Goal: Transaction & Acquisition: Obtain resource

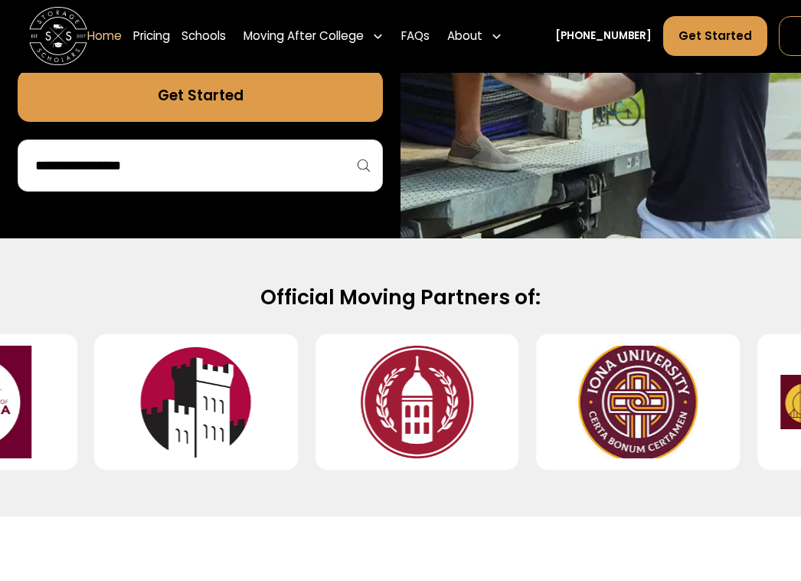
scroll to position [460, 0]
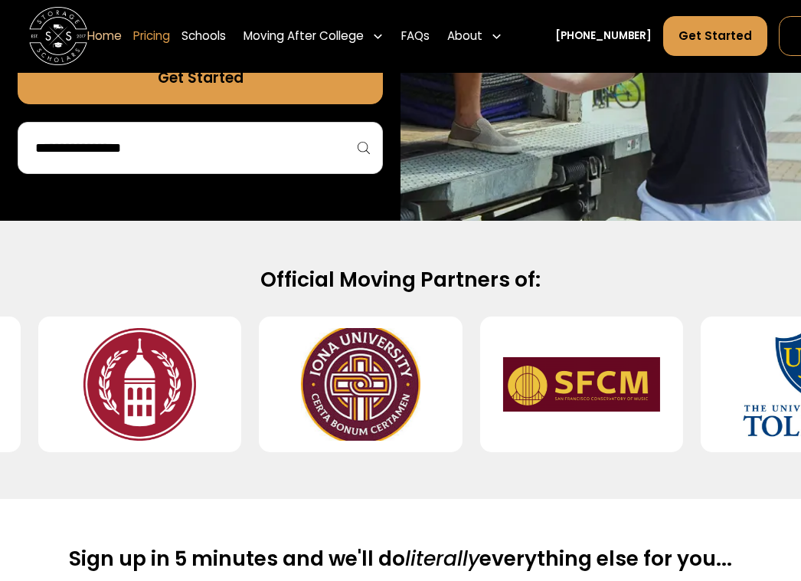
click at [82, 35] on link "Pricing" at bounding box center [151, 36] width 37 height 41
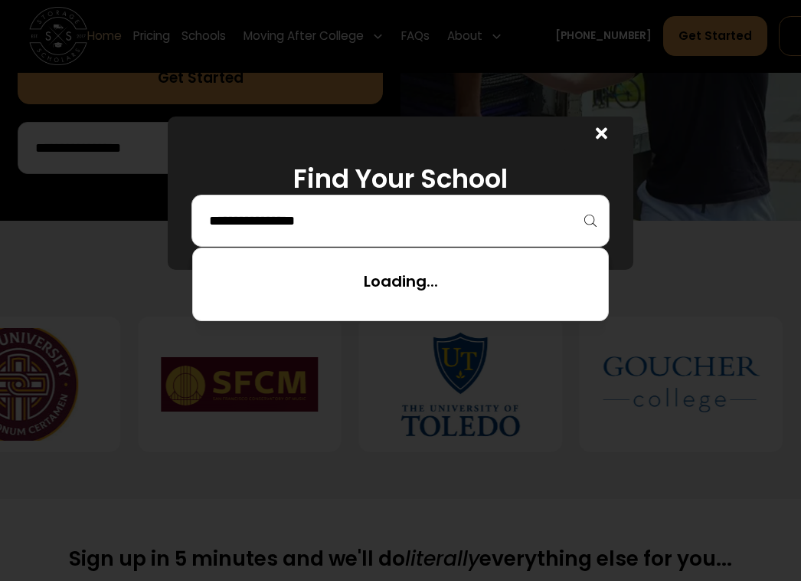
click at [82, 216] on input "search" at bounding box center [401, 221] width 386 height 26
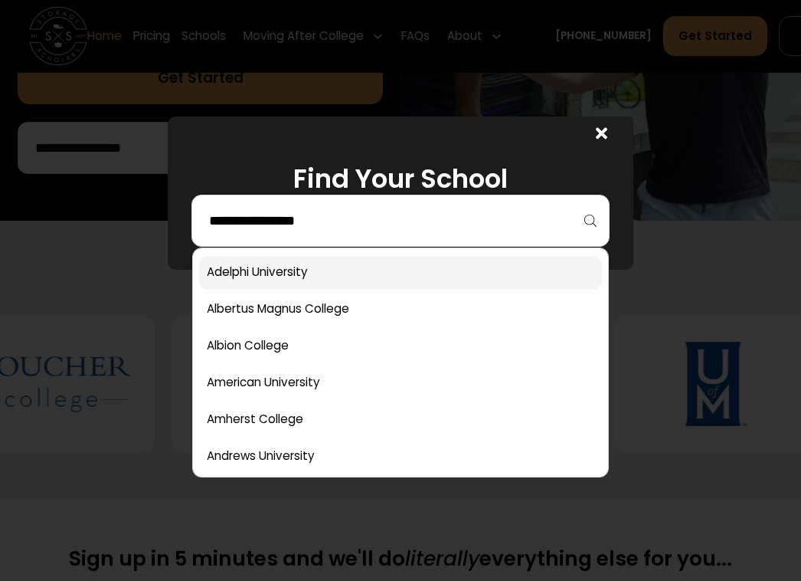
click at [82, 267] on link at bounding box center [400, 273] width 403 height 34
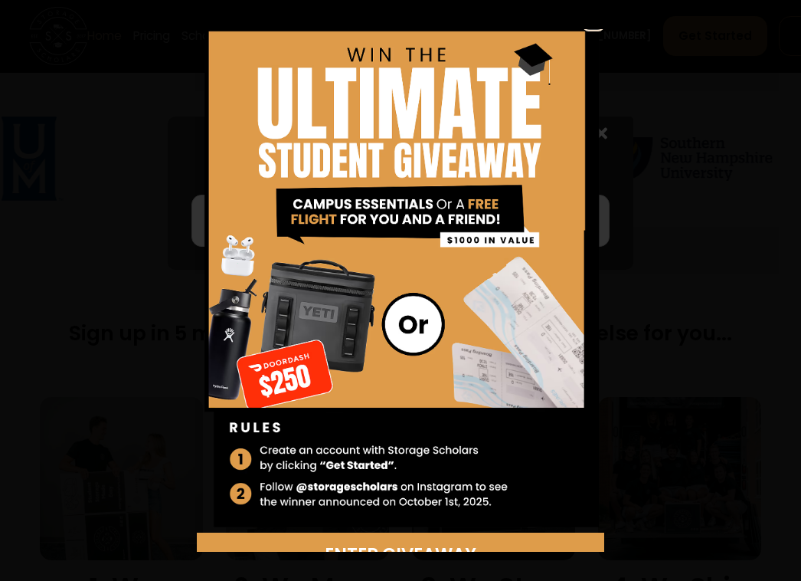
scroll to position [842, 0]
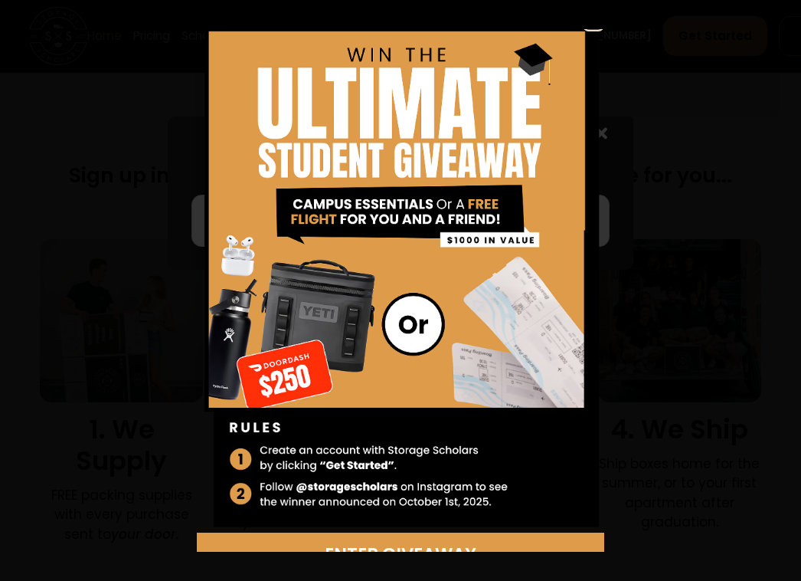
click at [82, 488] on div "Enter Giveaway" at bounding box center [400, 290] width 801 height 581
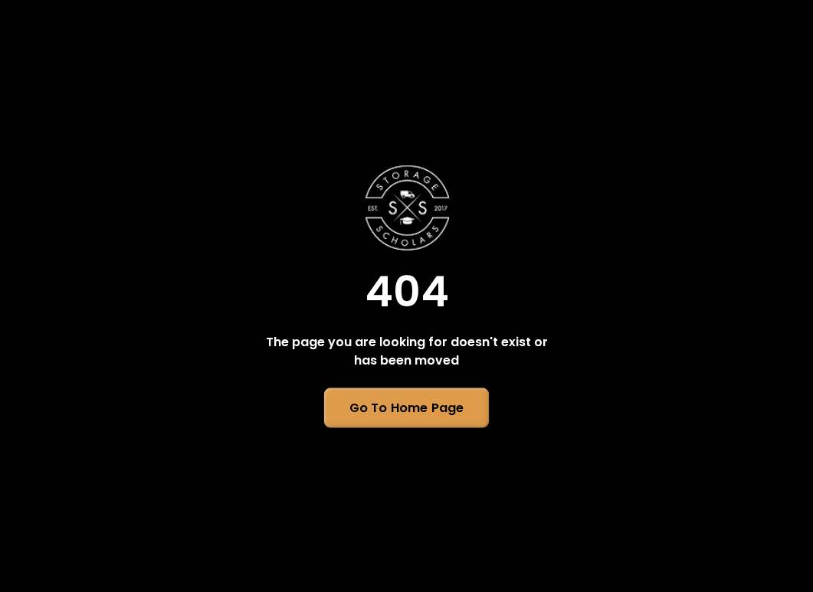
click at [430, 399] on link "Go To Home Page" at bounding box center [406, 408] width 165 height 40
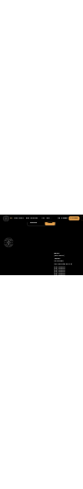
scroll to position [4984, 0]
